Goal: Task Accomplishment & Management: Use online tool/utility

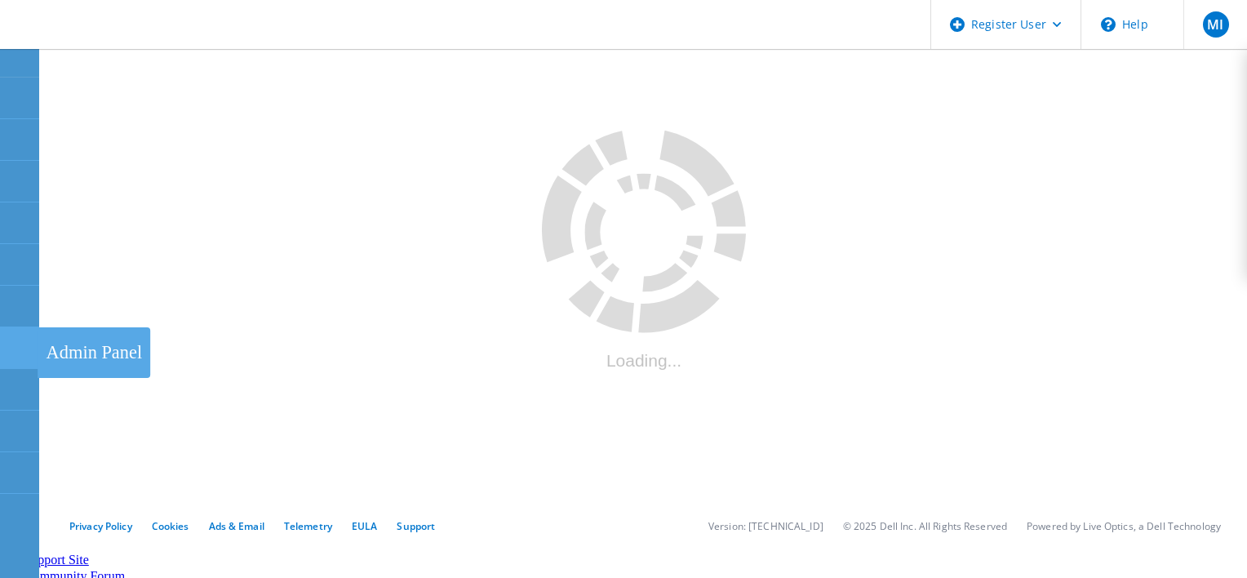
click at [20, 354] on div at bounding box center [19, 350] width 20 height 18
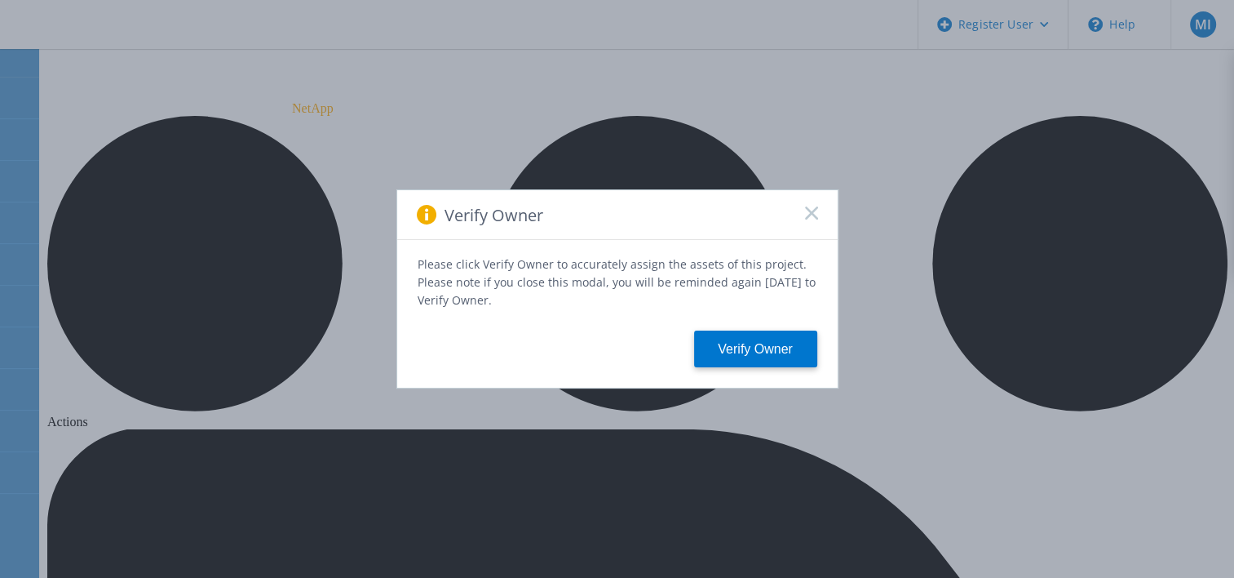
scroll to position [55, 0]
click at [811, 215] on rect at bounding box center [811, 213] width 14 height 14
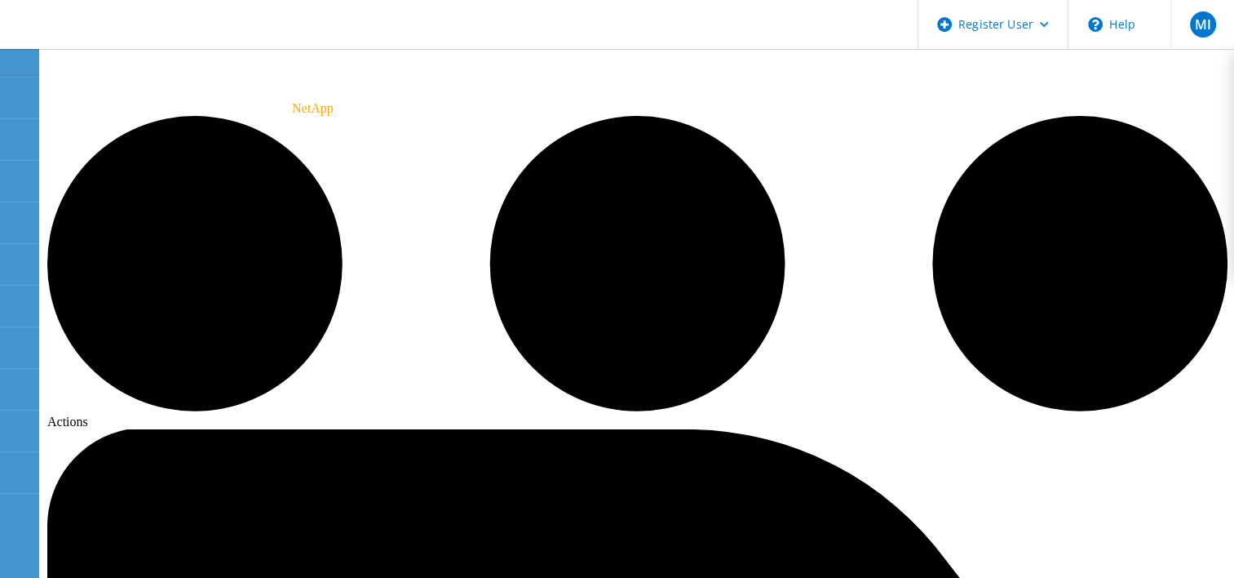
scroll to position [0, 0]
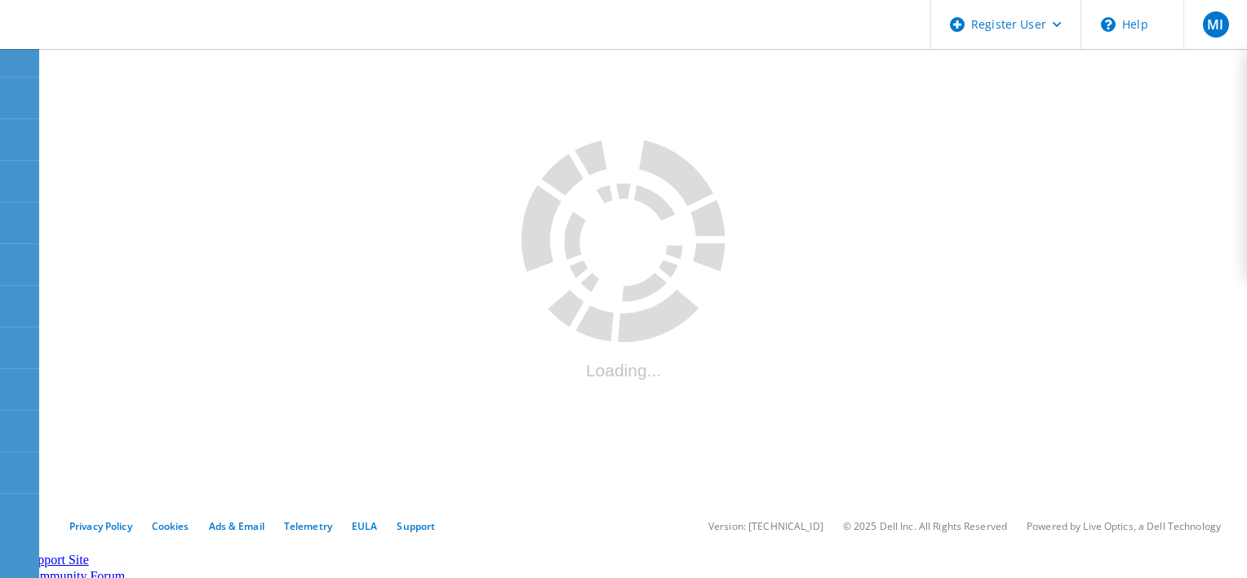
drag, startPoint x: 0, startPoint y: 0, endPoint x: 422, endPoint y: 240, distance: 485.2
click at [422, 240] on div at bounding box center [643, 273] width 1193 height 455
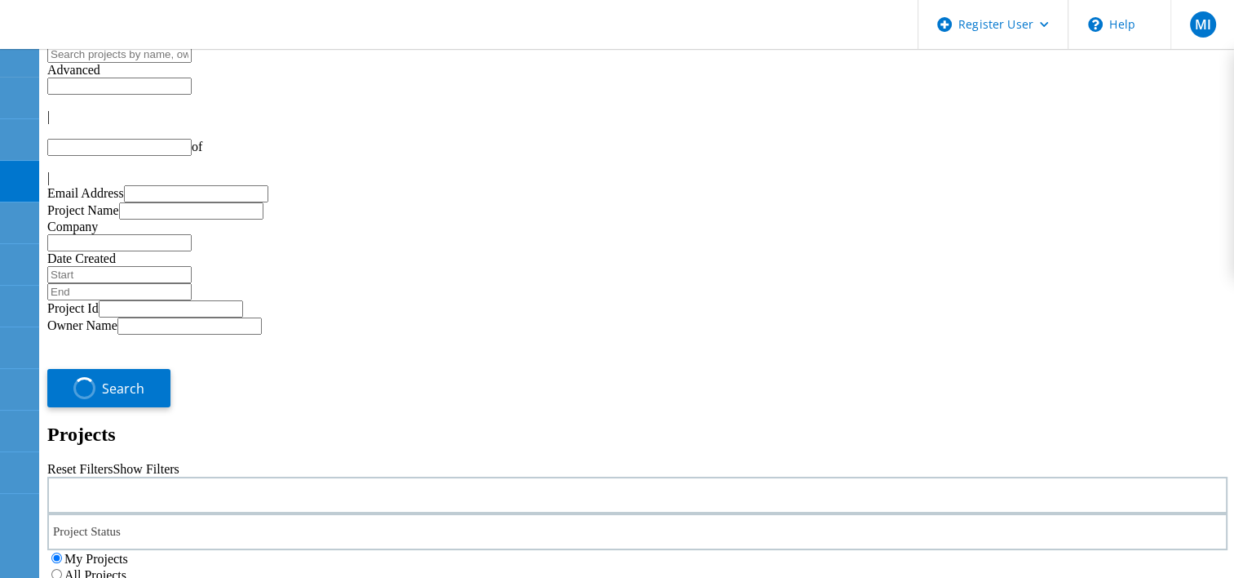
type input "1"
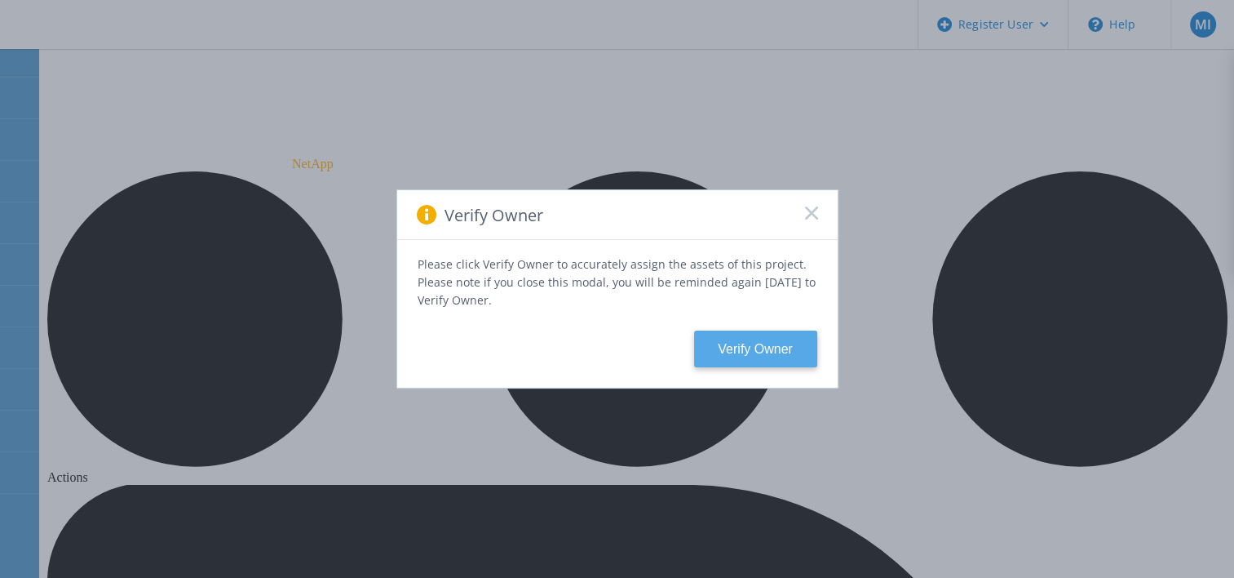
click at [744, 338] on button "Verify Owner" at bounding box center [755, 348] width 123 height 37
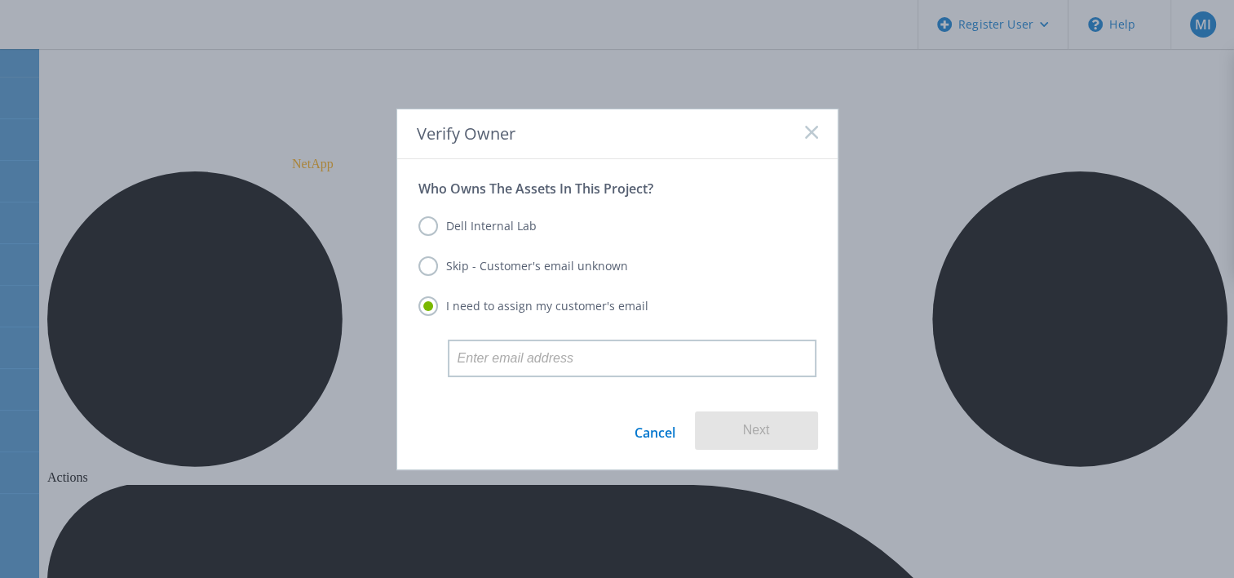
click at [506, 234] on label "Dell Internal Lab" at bounding box center [478, 226] width 118 height 20
click at [0, 0] on input "Dell Internal Lab" at bounding box center [0, 0] width 0 height 0
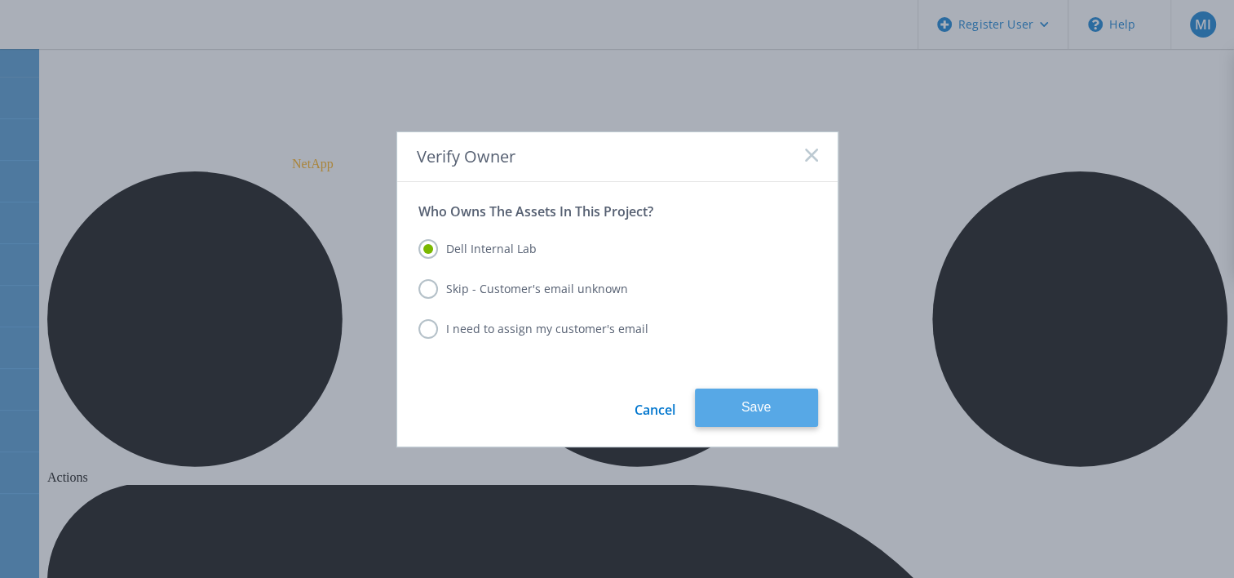
click at [724, 411] on button "Save" at bounding box center [756, 407] width 123 height 38
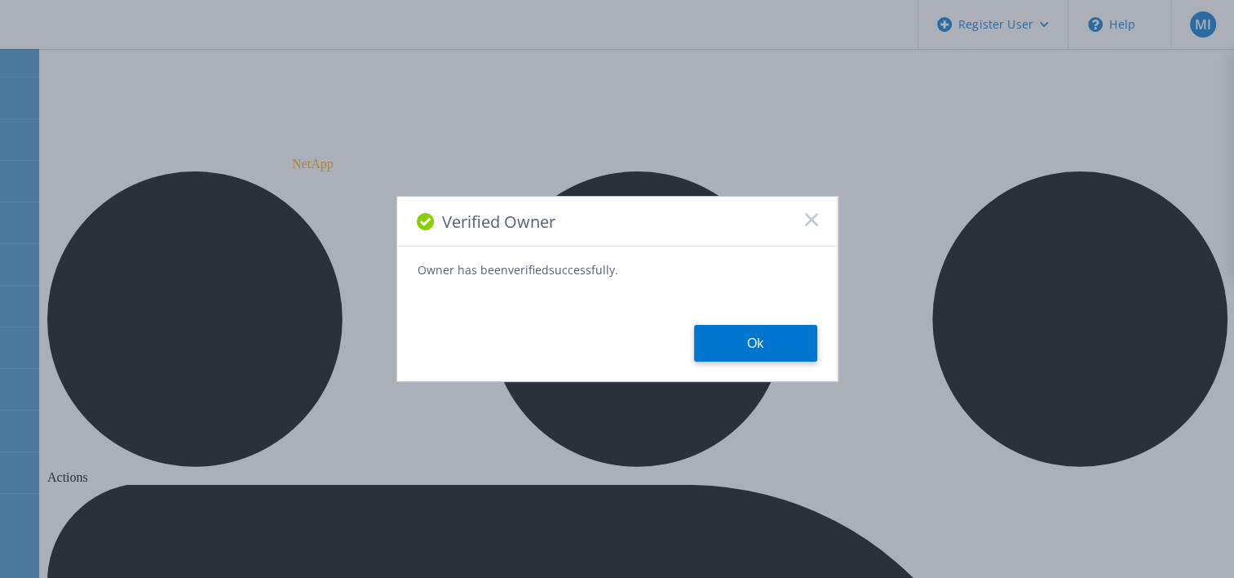
click at [815, 218] on icon at bounding box center [811, 219] width 13 height 13
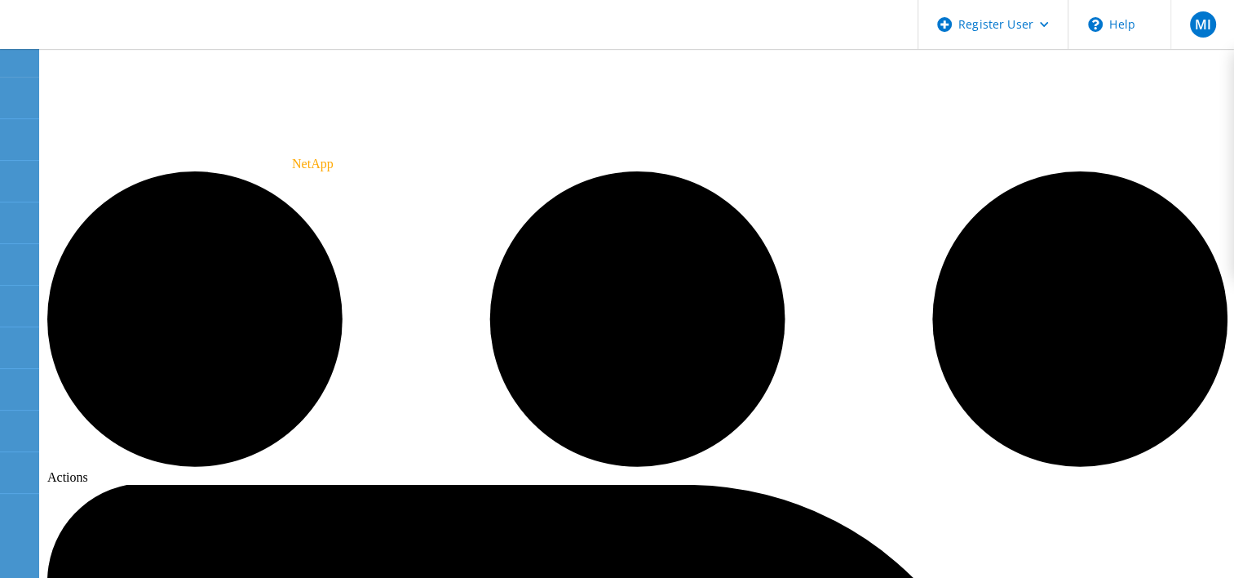
radio input "true"
radio input "false"
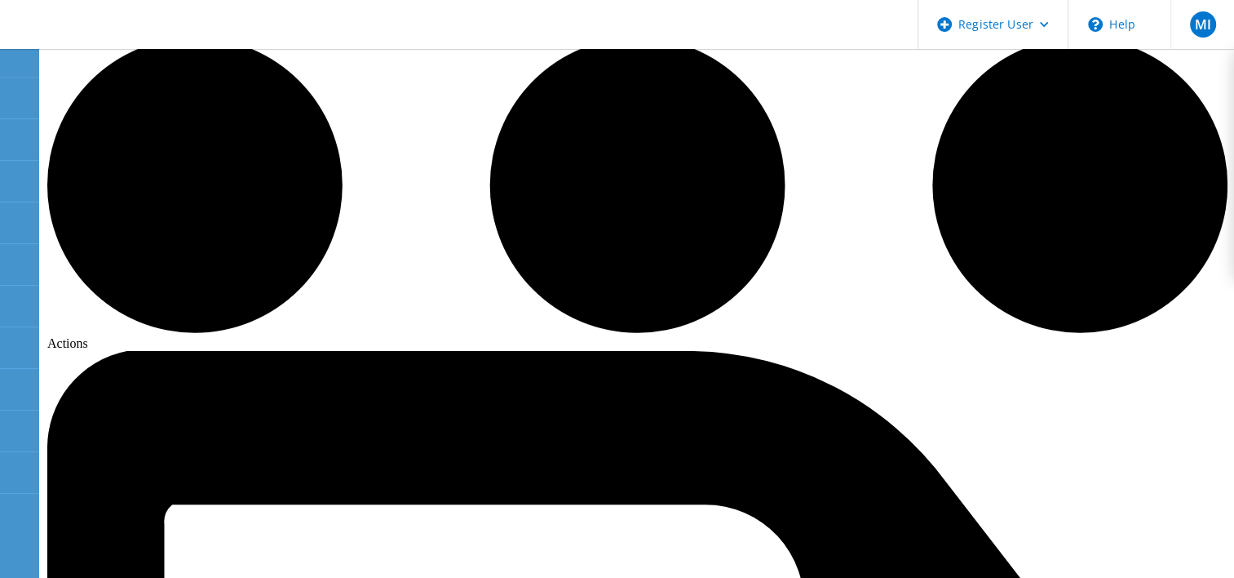
scroll to position [133, 0]
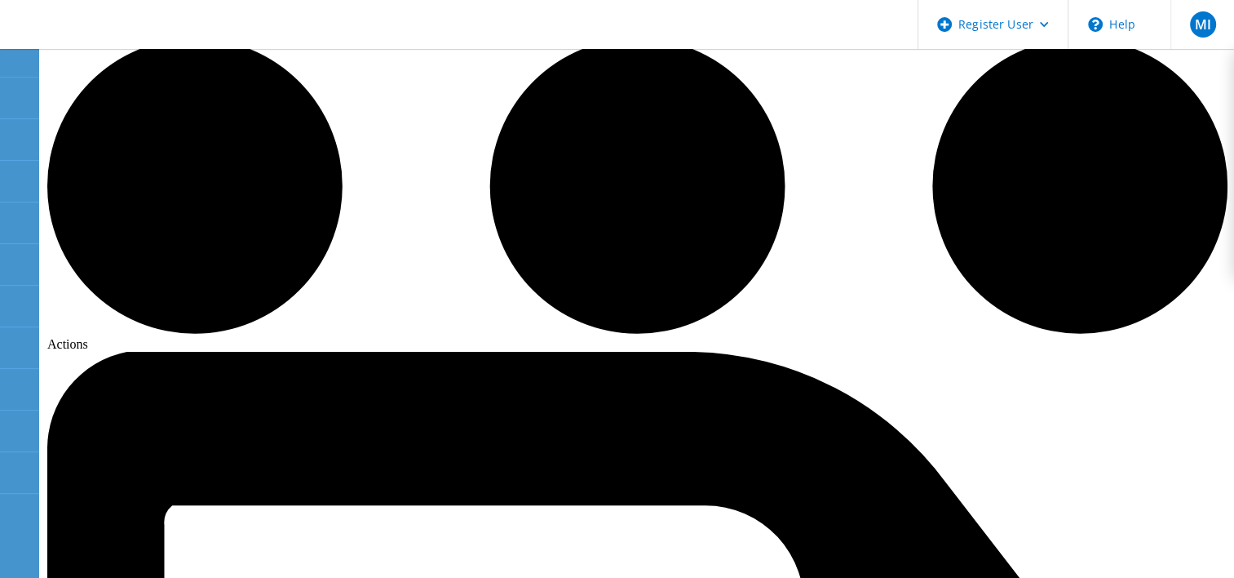
radio input "true"
radio input "false"
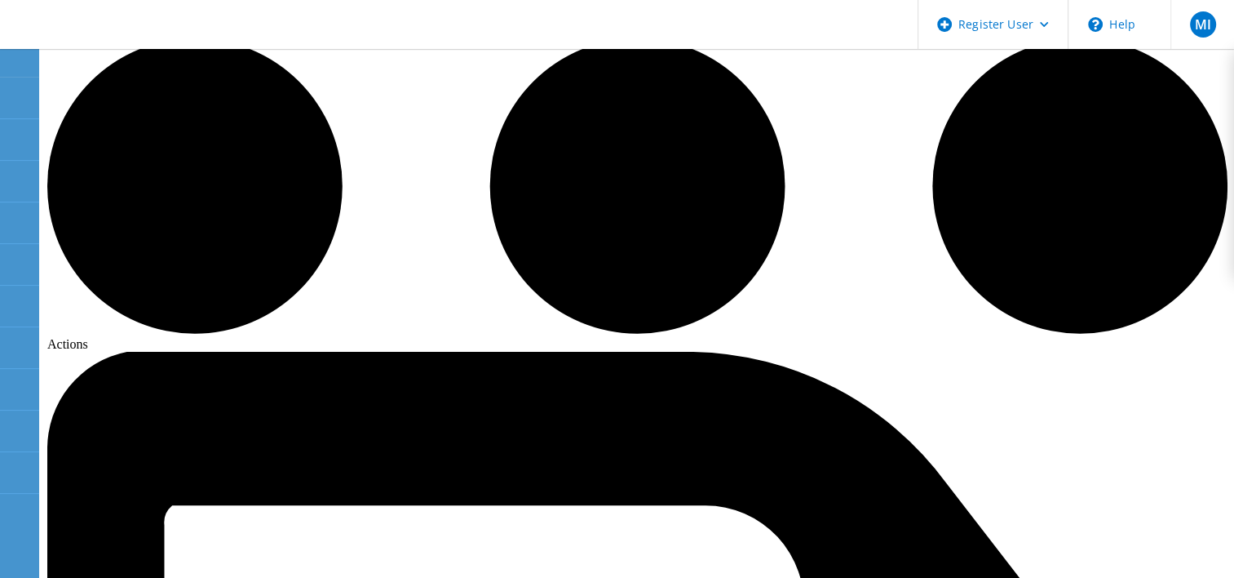
radio input "true"
radio input "false"
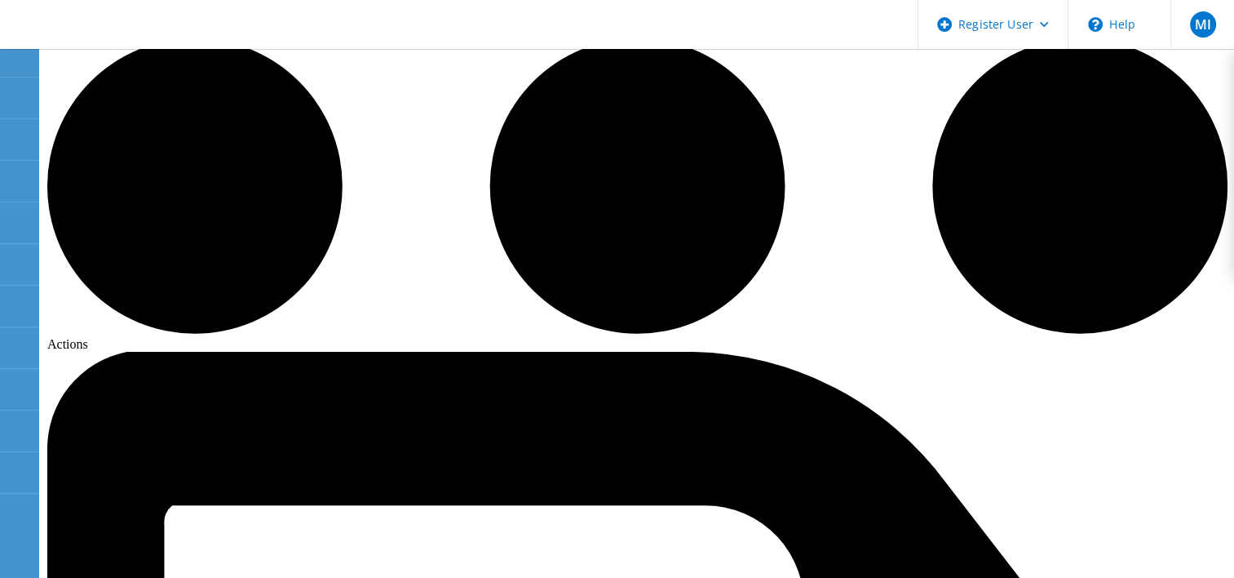
radio input "true"
radio input "false"
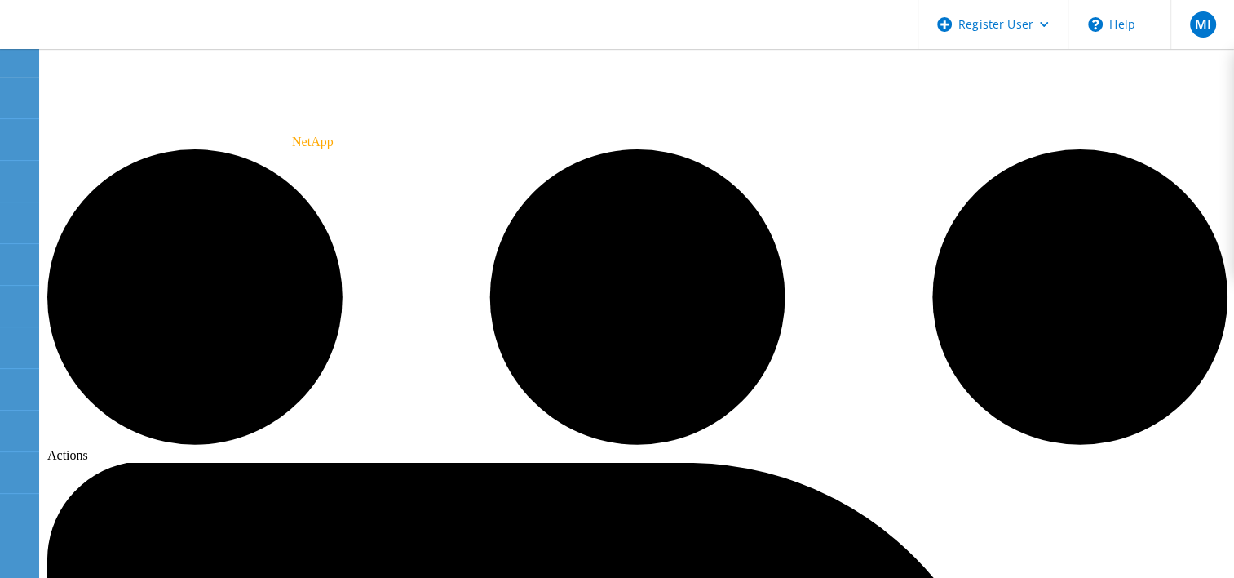
scroll to position [0, 0]
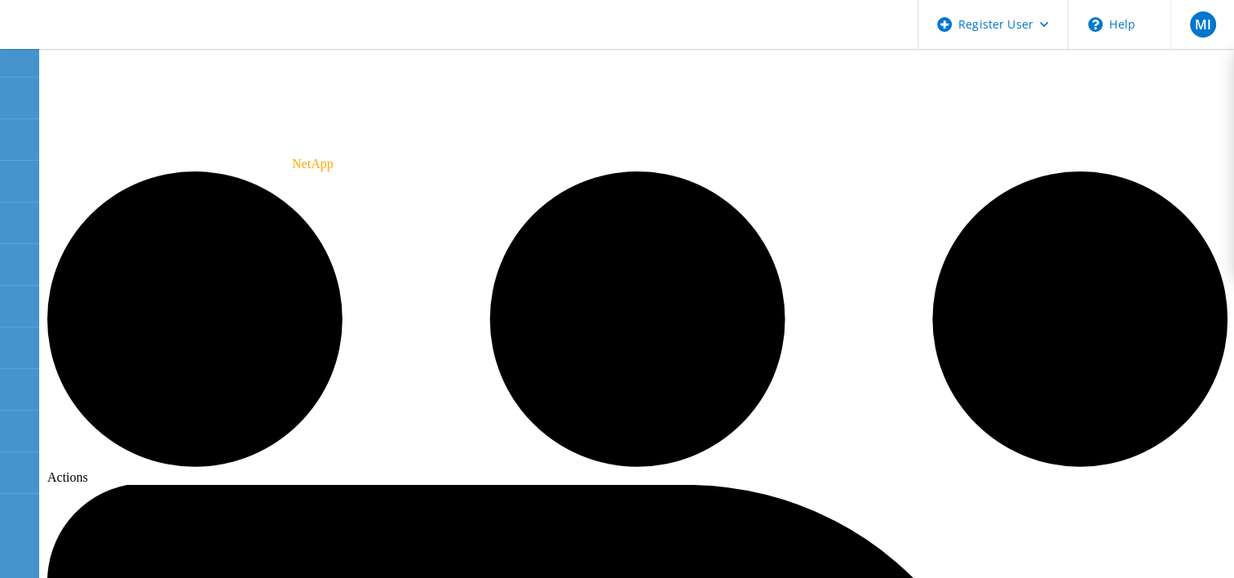
radio input "true"
radio input "false"
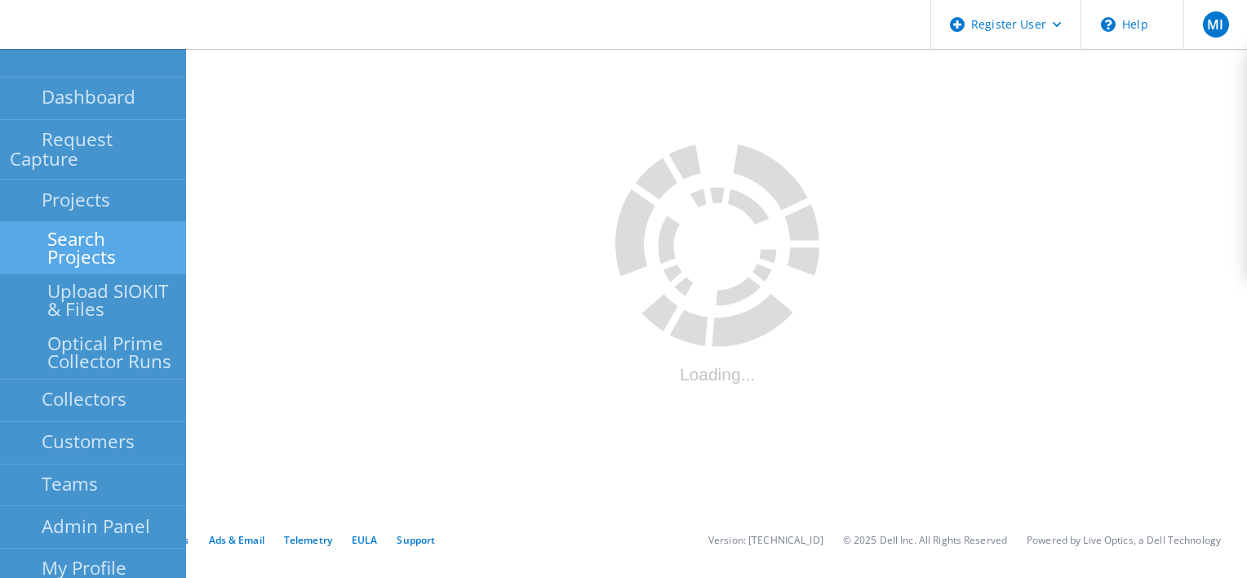
click at [73, 222] on link "Search Projects" at bounding box center [93, 248] width 186 height 52
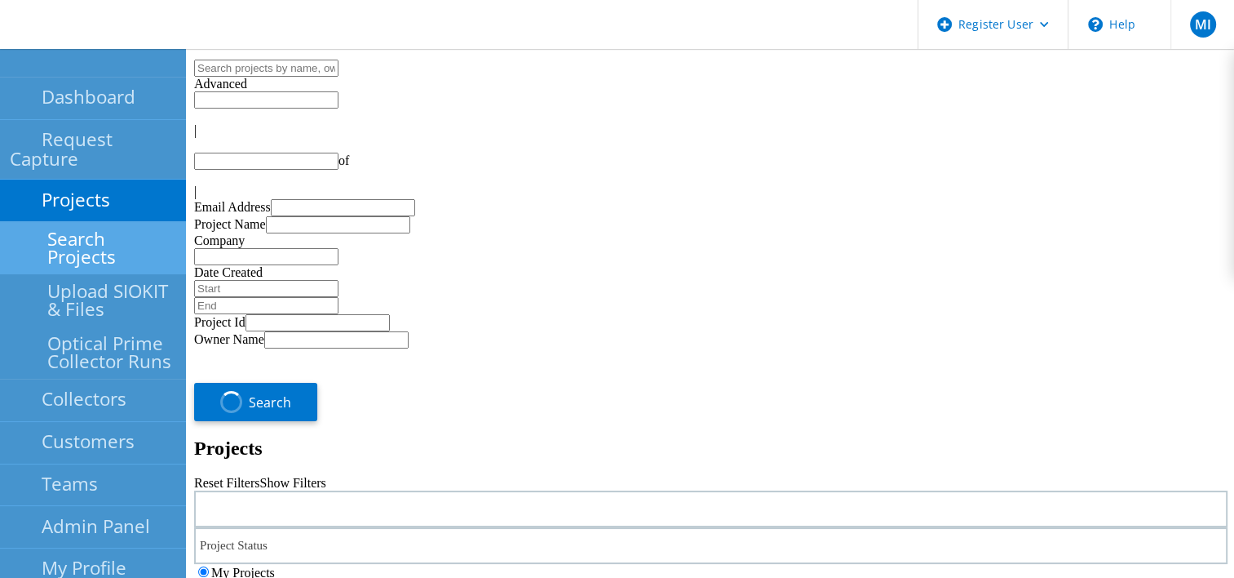
type input "1"
